Goal: Information Seeking & Learning: Learn about a topic

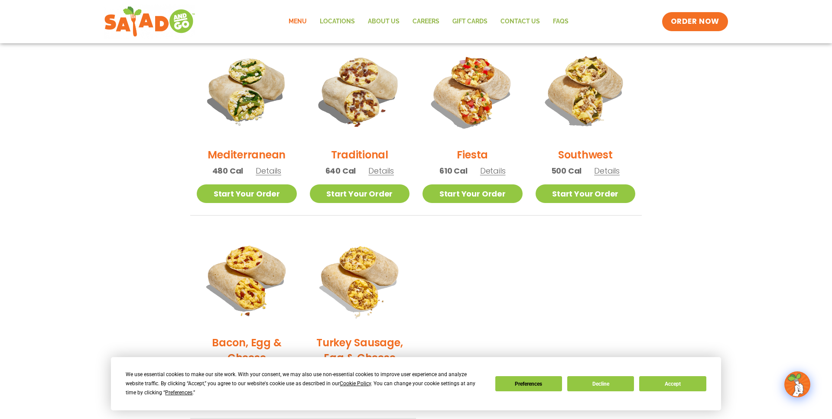
scroll to position [232, 0]
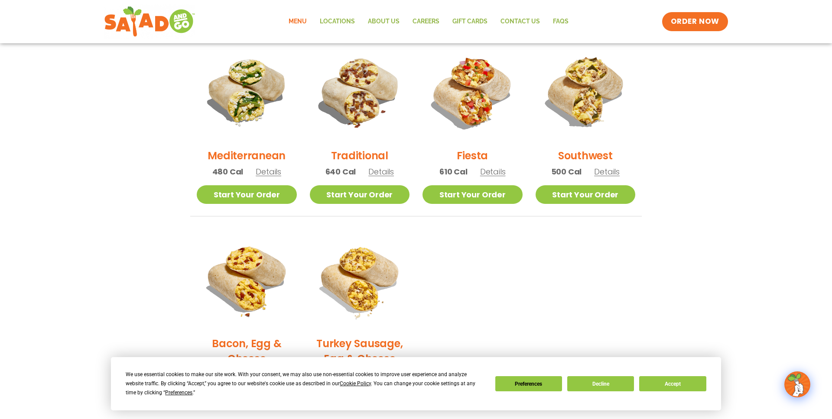
click at [270, 175] on span "Details" at bounding box center [269, 171] width 26 height 11
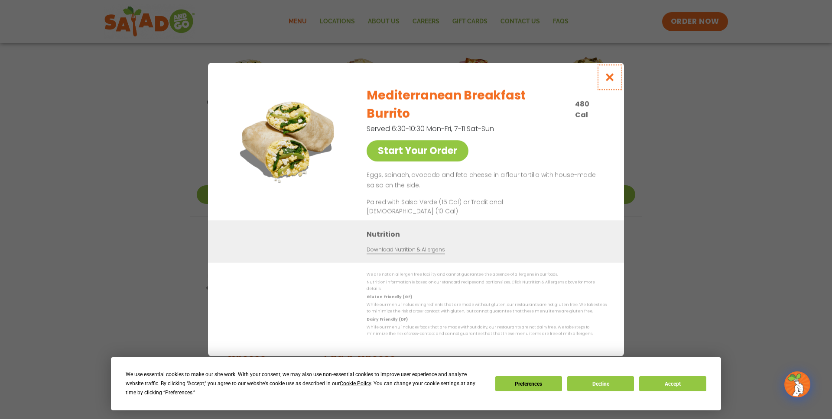
click at [610, 85] on button "Close modal" at bounding box center [610, 77] width 28 height 29
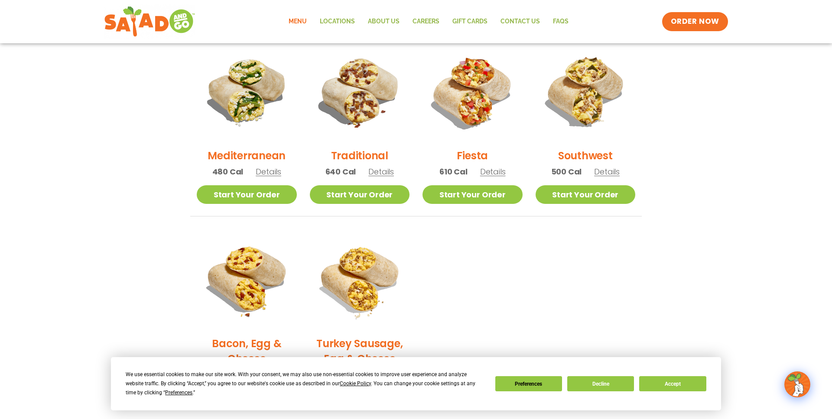
click at [377, 170] on span "Details" at bounding box center [381, 171] width 26 height 11
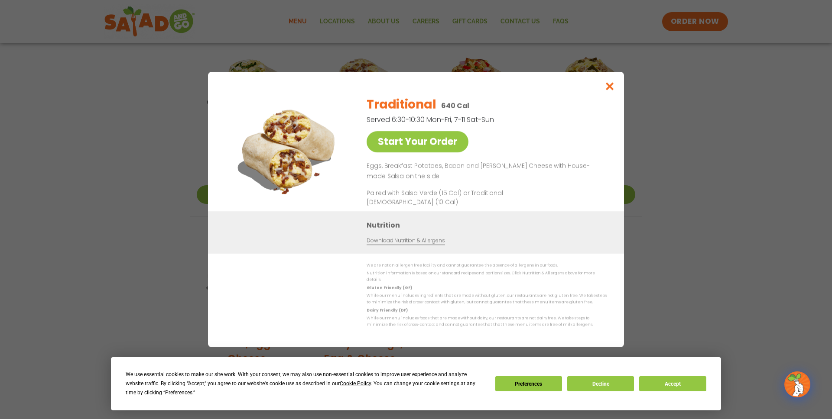
click at [642, 184] on div "Start Your Order Traditional 640 Cal Served 6:30-10:30 Mon-Fri, 7-11 Sat-Sun St…" at bounding box center [416, 209] width 832 height 419
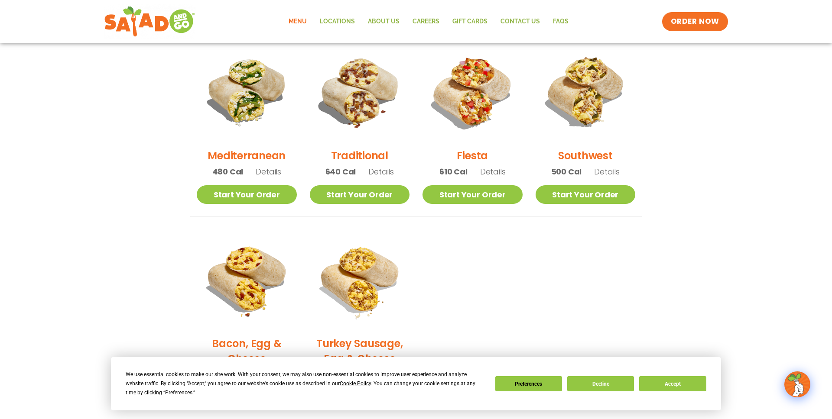
click at [605, 171] on span "Details" at bounding box center [607, 171] width 26 height 11
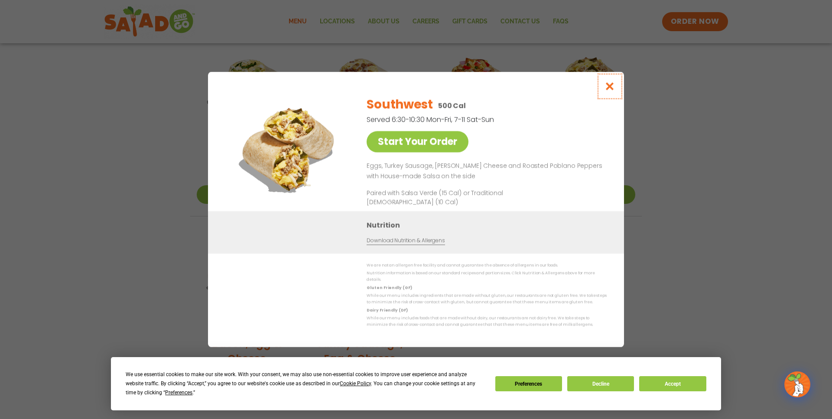
click at [609, 87] on icon "Close modal" at bounding box center [609, 86] width 11 height 9
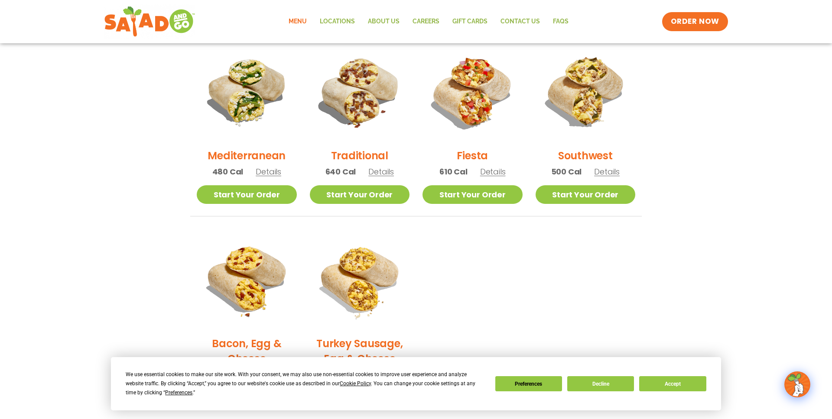
click at [271, 173] on span "Details" at bounding box center [269, 171] width 26 height 11
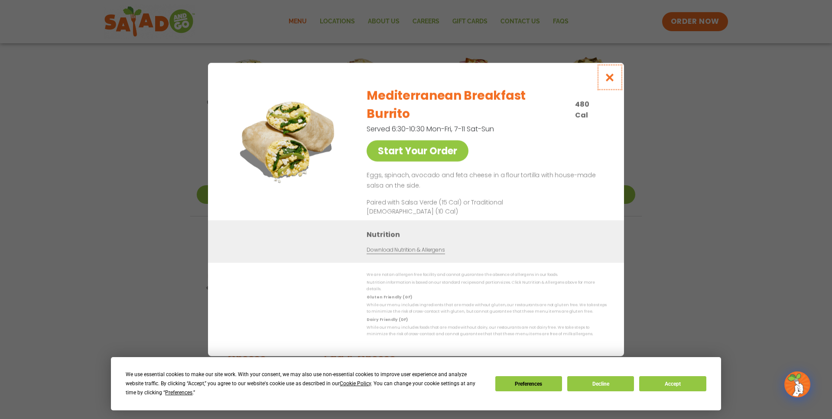
click at [611, 82] on icon "Close modal" at bounding box center [609, 77] width 11 height 9
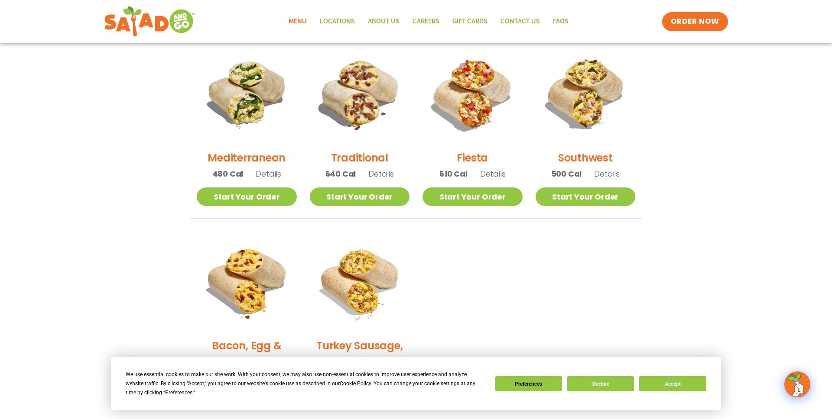
scroll to position [224, 0]
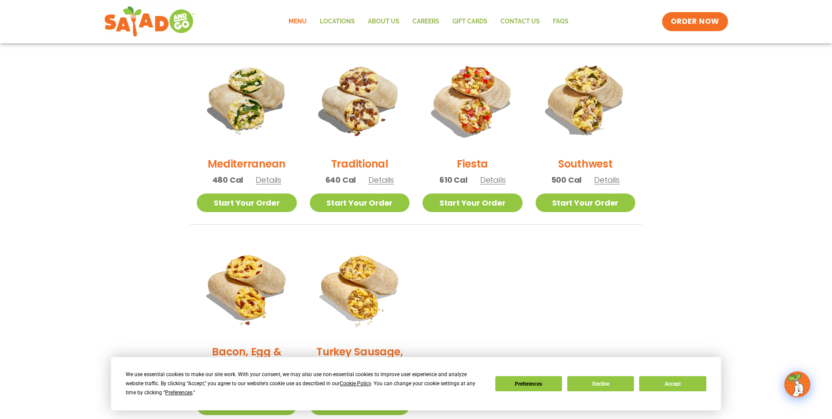
click at [258, 181] on span "Details" at bounding box center [269, 180] width 26 height 11
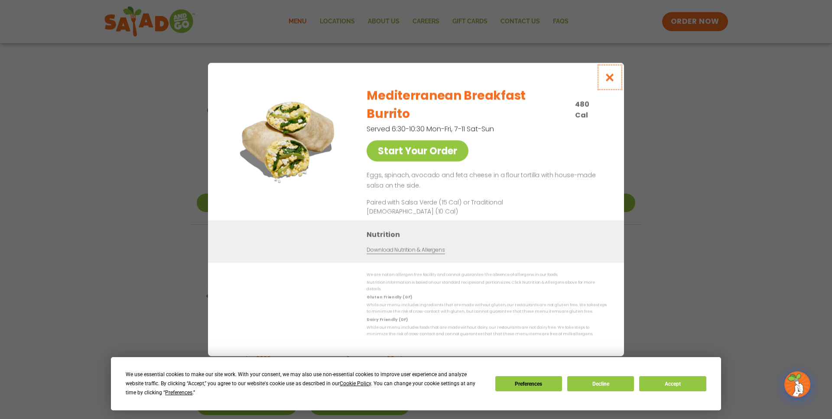
click at [614, 82] on icon "Close modal" at bounding box center [609, 77] width 11 height 9
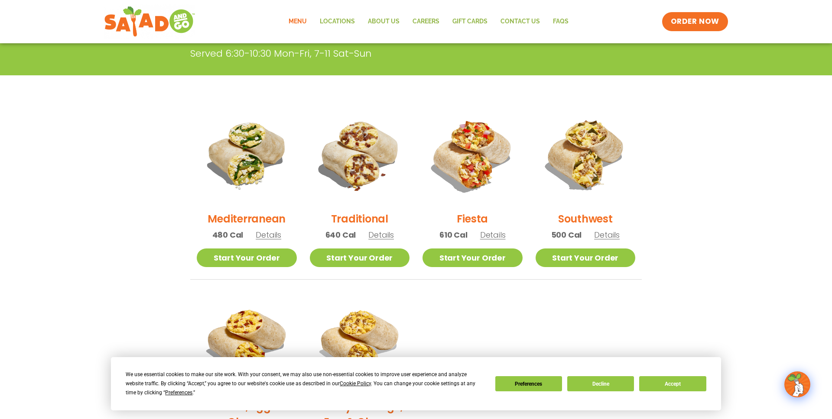
scroll to position [167, 0]
